Goal: Task Accomplishment & Management: Manage account settings

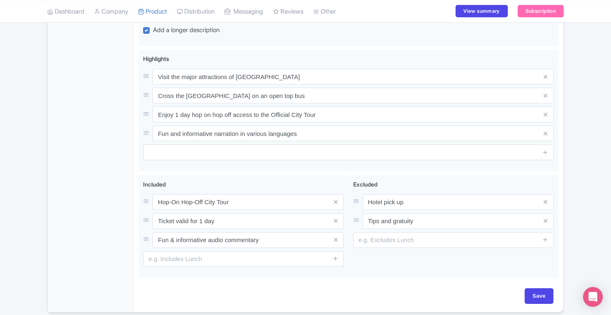
scroll to position [522, 0]
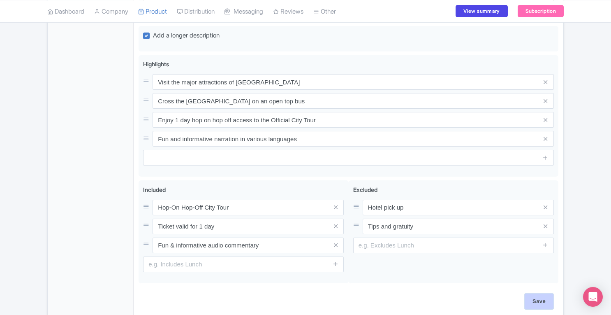
click at [542, 294] on input "Save" at bounding box center [539, 301] width 29 height 16
type input "Saving..."
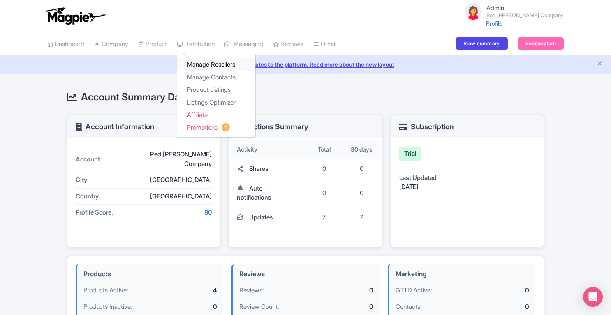
click at [207, 61] on link "Manage Resellers" at bounding box center [216, 64] width 78 height 13
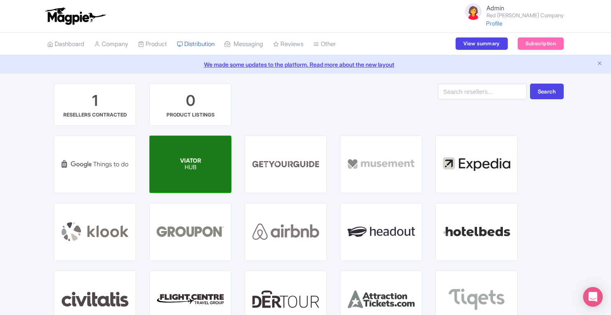
click at [180, 176] on div "VIATOR HUB" at bounding box center [190, 164] width 81 height 57
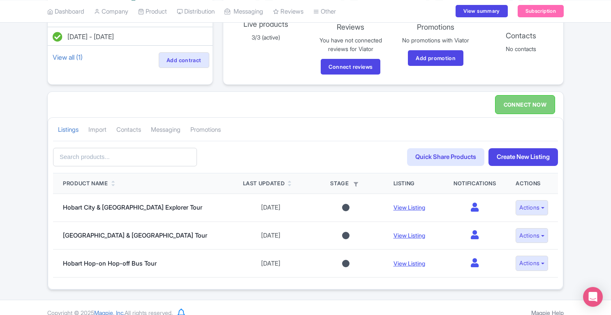
scroll to position [100, 0]
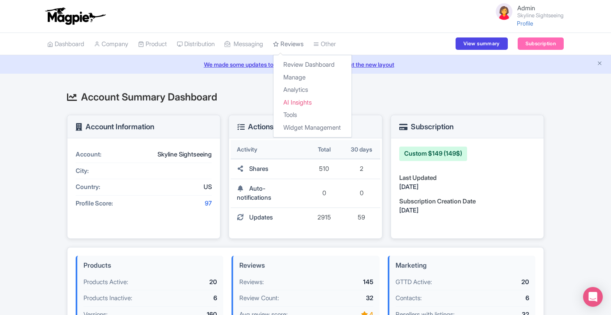
click at [302, 45] on link "Reviews" at bounding box center [288, 44] width 30 height 23
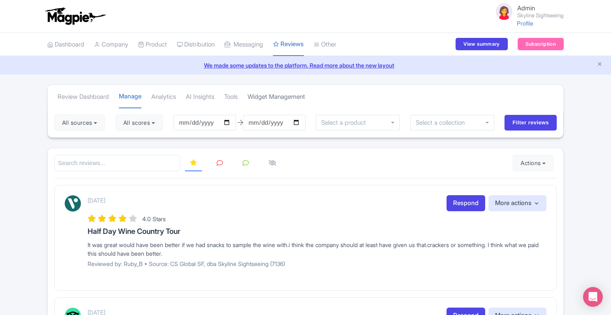
click at [283, 99] on link "Widget Management" at bounding box center [277, 97] width 58 height 23
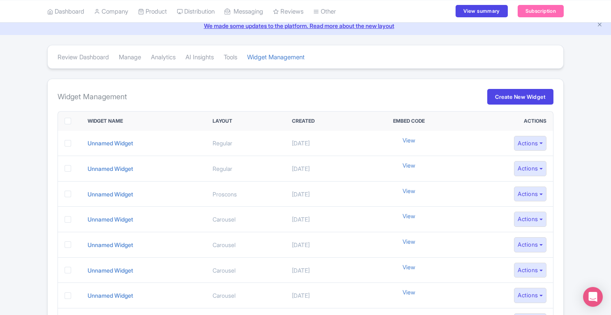
scroll to position [41, 0]
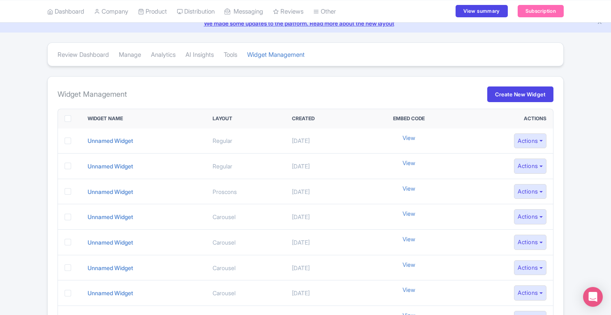
click at [74, 119] on label at bounding box center [74, 118] width 0 height 9
click at [74, 119] on input "checkbox" at bounding box center [76, 116] width 5 height 5
checkbox input "true"
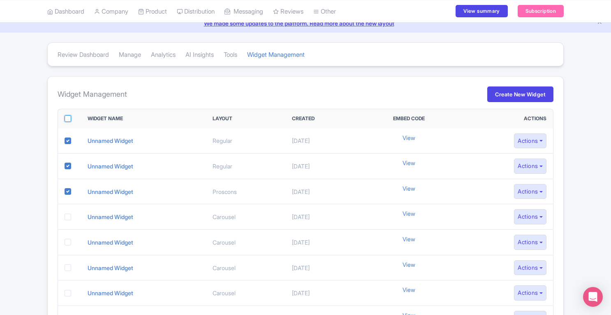
checkbox input "true"
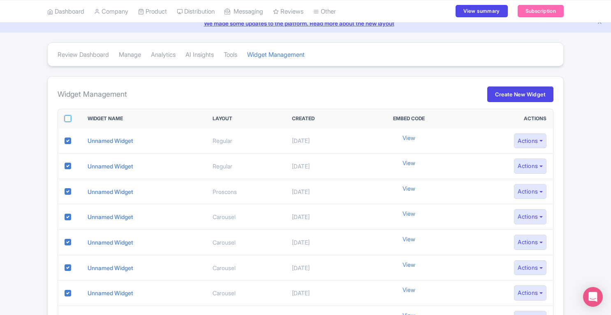
checkbox input "true"
click at [74, 119] on label at bounding box center [74, 118] width 0 height 9
click at [74, 119] on input "checkbox" at bounding box center [76, 116] width 5 height 5
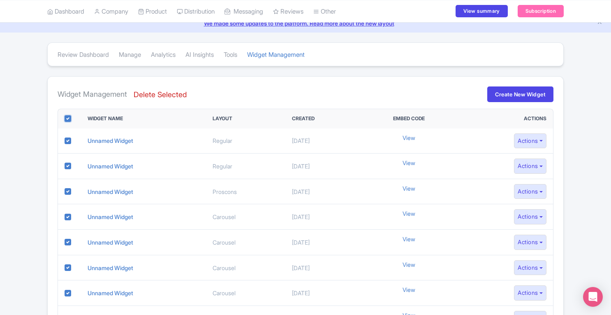
checkbox input "false"
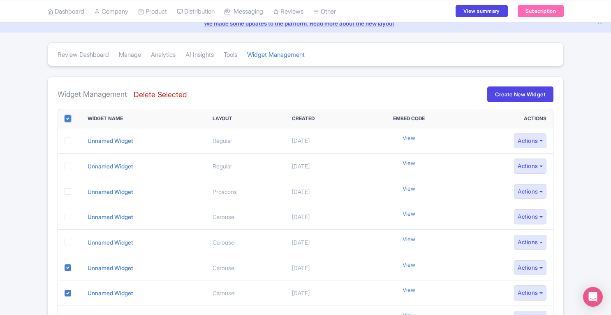
checkbox input "false"
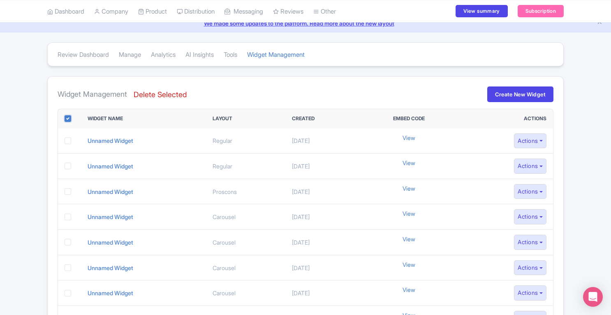
checkbox input "false"
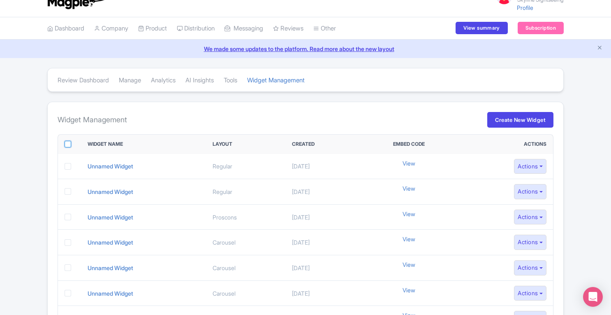
scroll to position [16, 0]
